Goal: Information Seeking & Learning: Learn about a topic

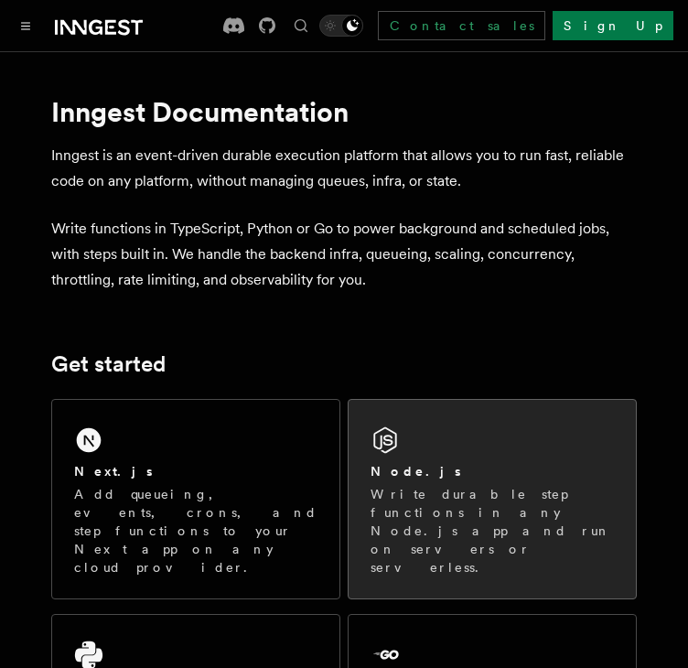
click at [472, 487] on p "Write durable step functions in any Node.js app and run on servers or serverles…" at bounding box center [492, 531] width 243 height 92
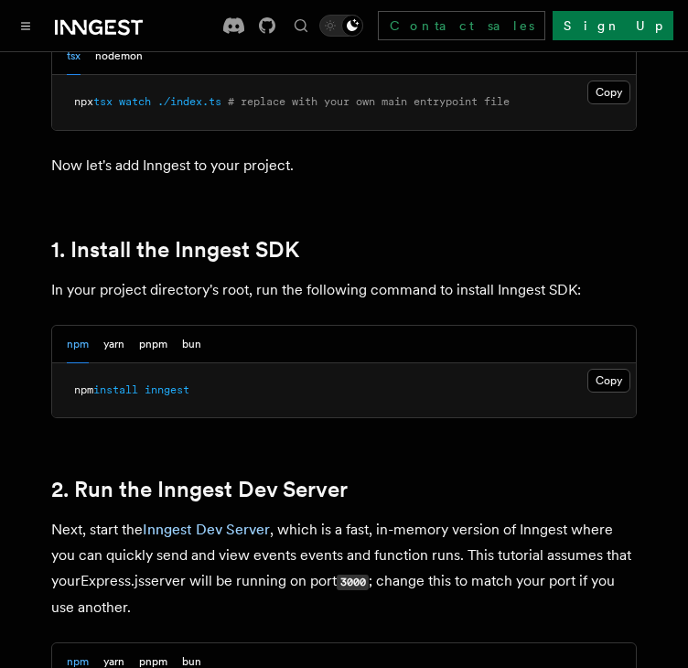
scroll to position [1098, 0]
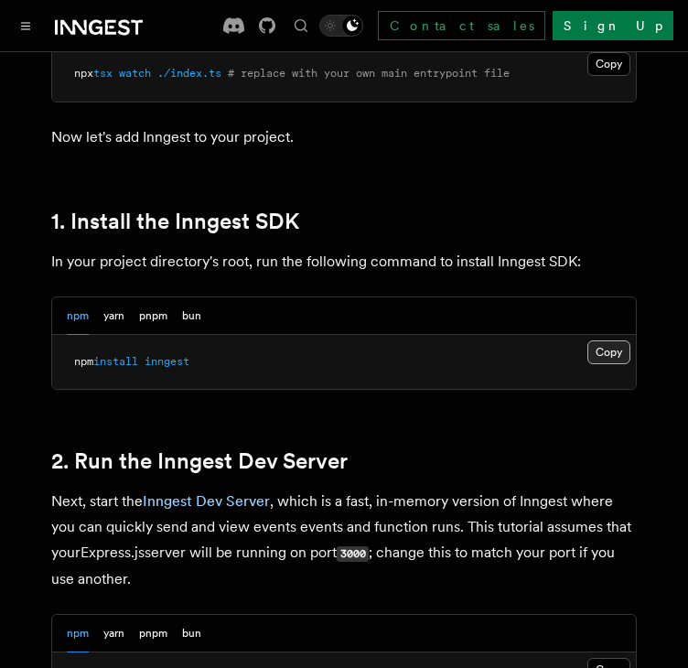
click at [615, 352] on button "Copy Copied" at bounding box center [609, 352] width 43 height 24
click at [604, 357] on button "Copy Copied" at bounding box center [609, 352] width 43 height 24
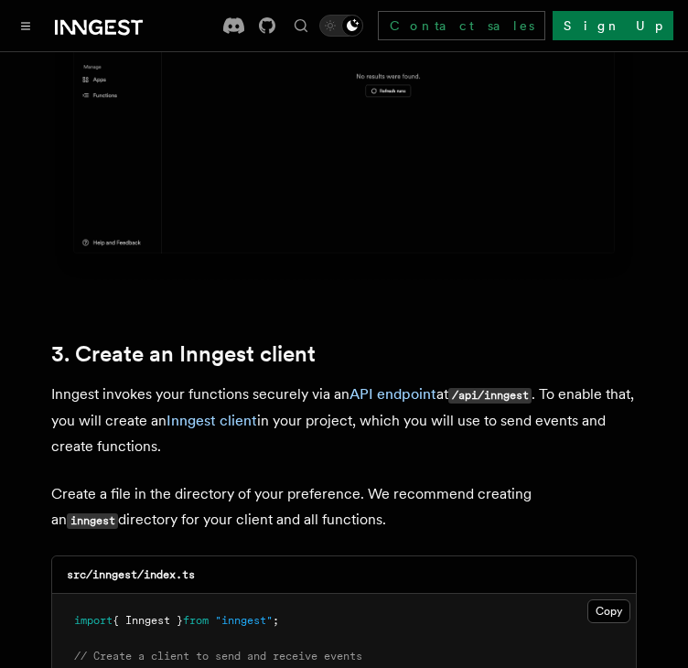
scroll to position [2380, 0]
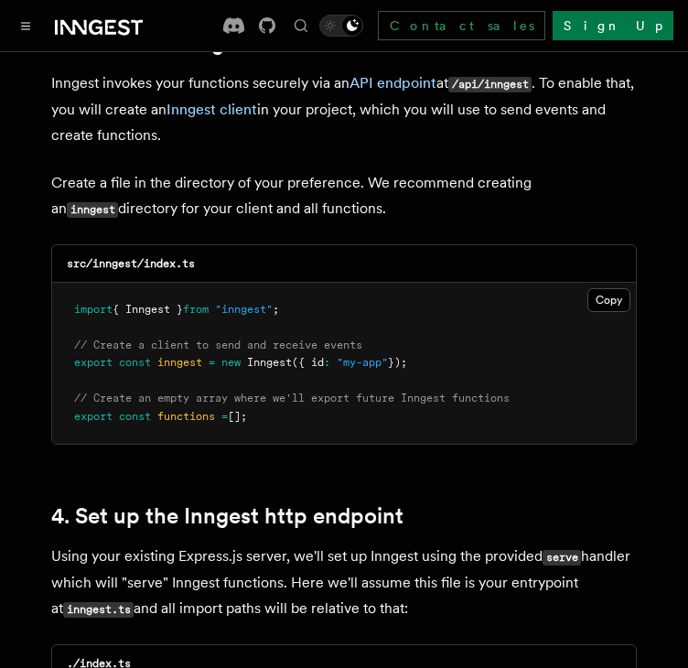
drag, startPoint x: 383, startPoint y: 300, endPoint x: 92, endPoint y: 287, distance: 291.3
click at [73, 294] on pre "import { Inngest } from "inngest" ; // Create a client to send and receive even…" at bounding box center [344, 364] width 584 height 162
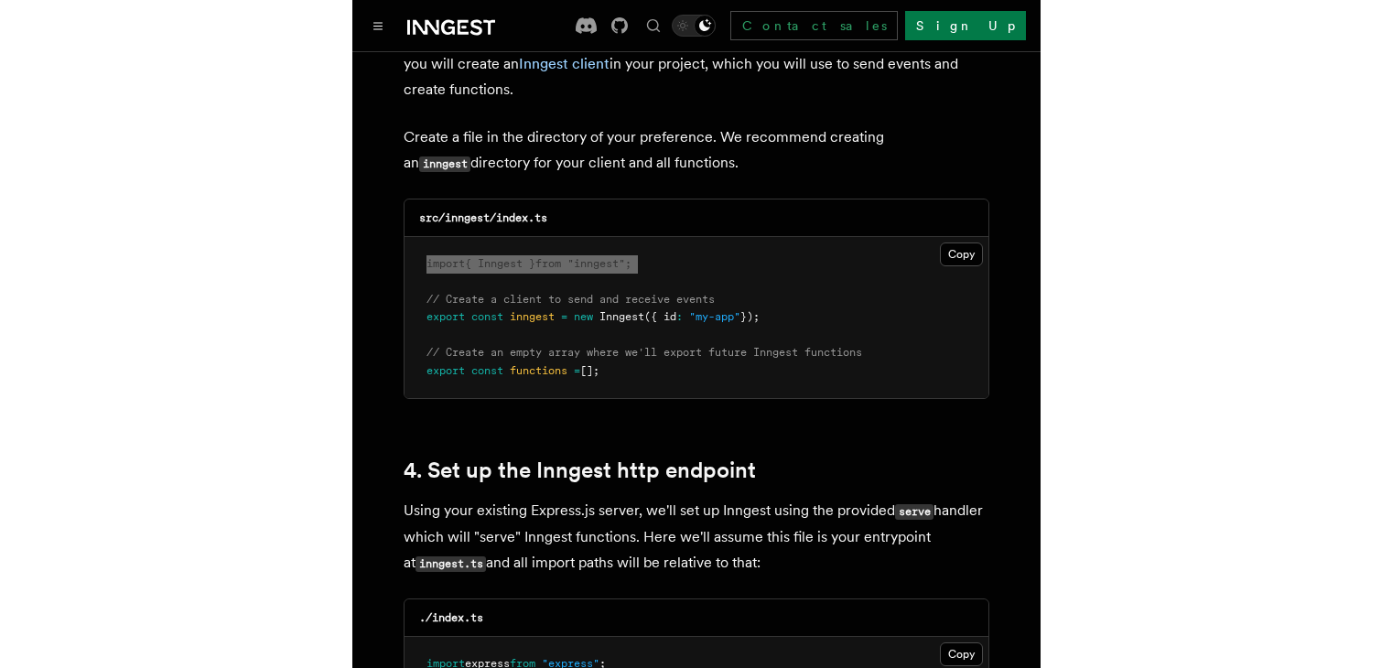
scroll to position [2400, 0]
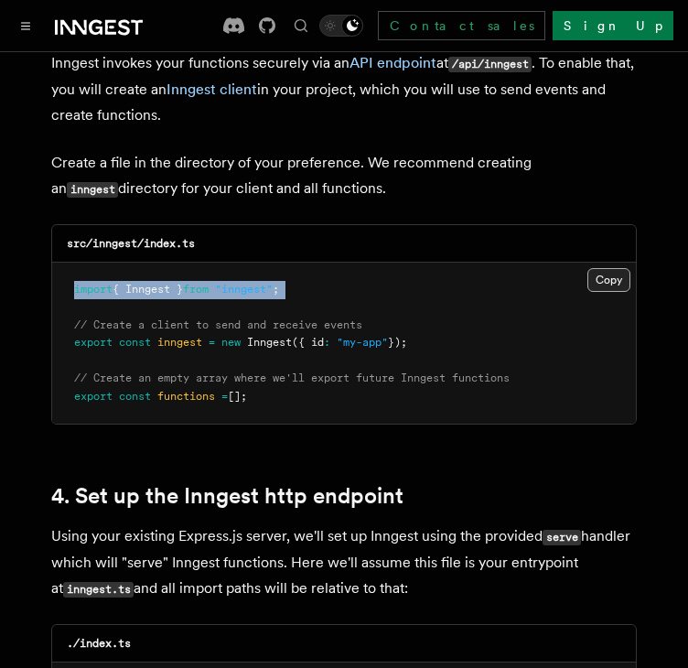
click at [611, 268] on button "Copy Copied" at bounding box center [609, 280] width 43 height 24
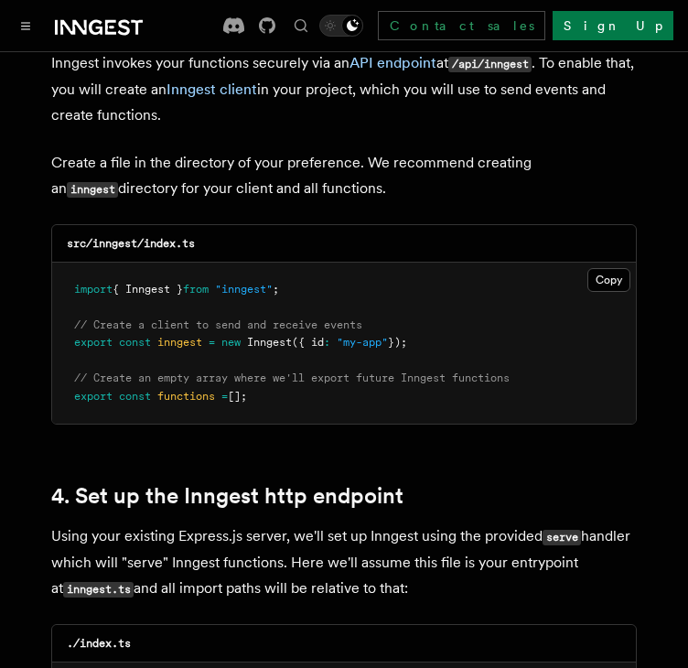
click at [492, 305] on pre "import { Inngest } from "inngest" ; // Create a client to send and receive even…" at bounding box center [344, 344] width 584 height 162
click at [614, 268] on button "Copy Copied" at bounding box center [609, 280] width 43 height 24
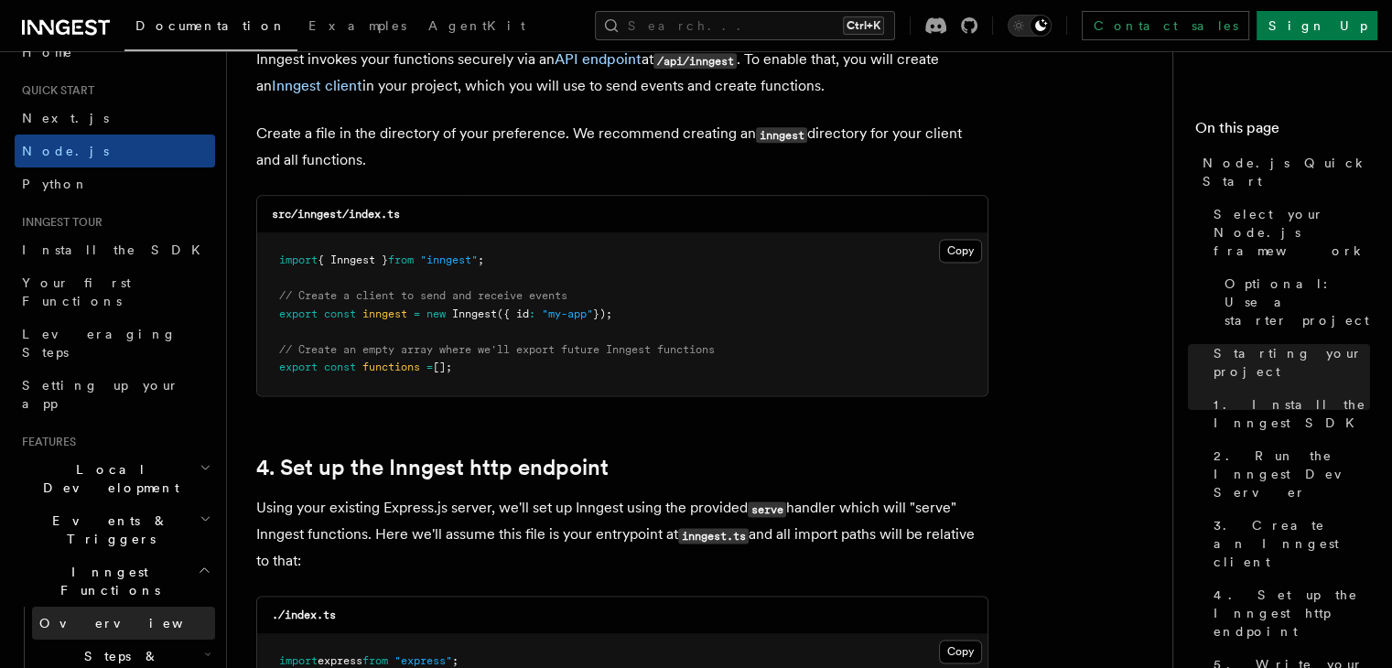
scroll to position [0, 0]
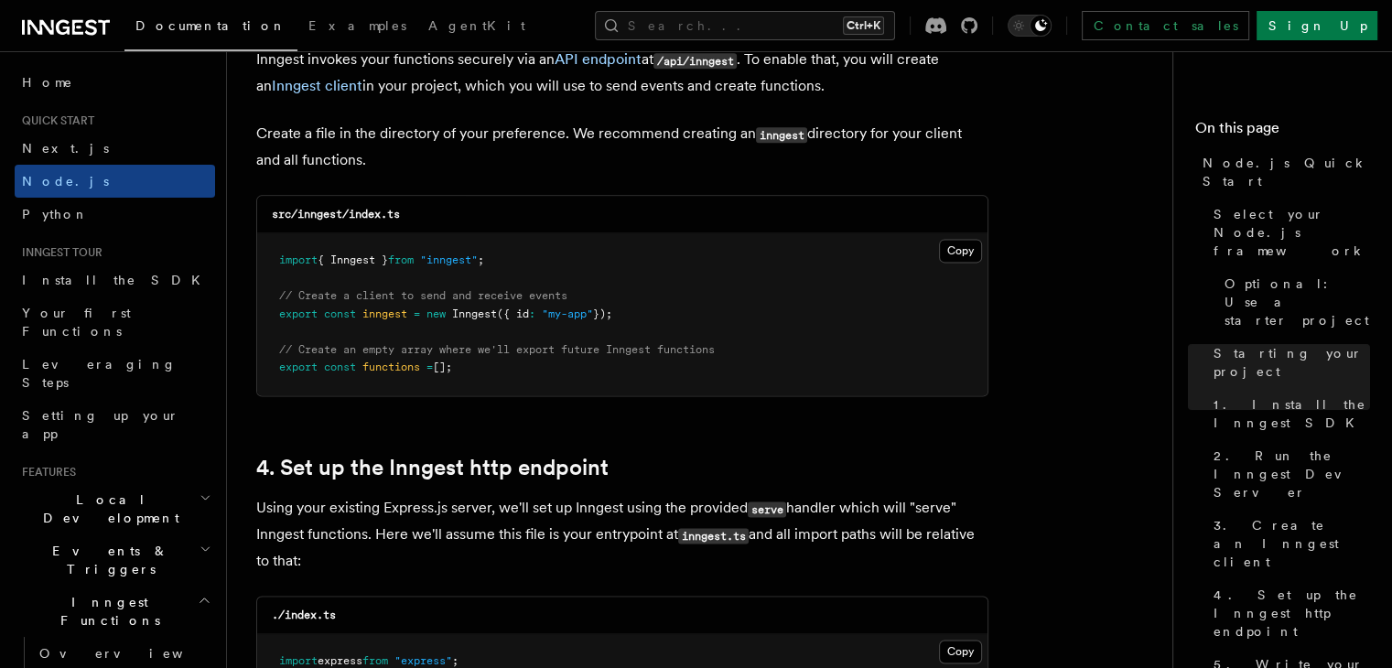
click at [197, 30] on span "Documentation" at bounding box center [210, 25] width 151 height 15
